Goal: Navigation & Orientation: Find specific page/section

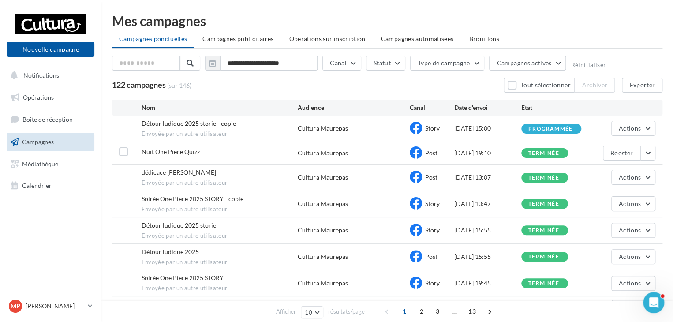
click at [181, 152] on span "Nuit One Piece Quizz" at bounding box center [171, 151] width 58 height 7
click at [55, 122] on span "Boîte de réception" at bounding box center [47, 119] width 50 height 7
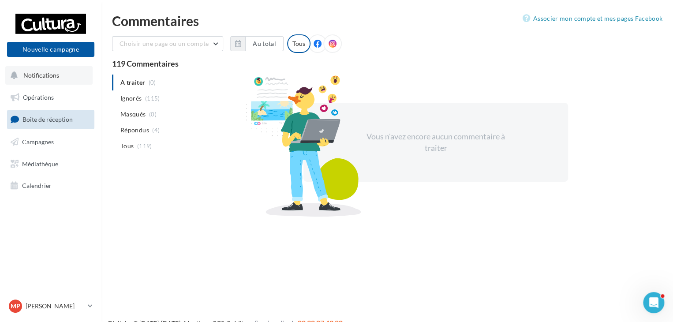
click at [70, 78] on button "Notifications" at bounding box center [48, 75] width 87 height 19
